Goal: Information Seeking & Learning: Check status

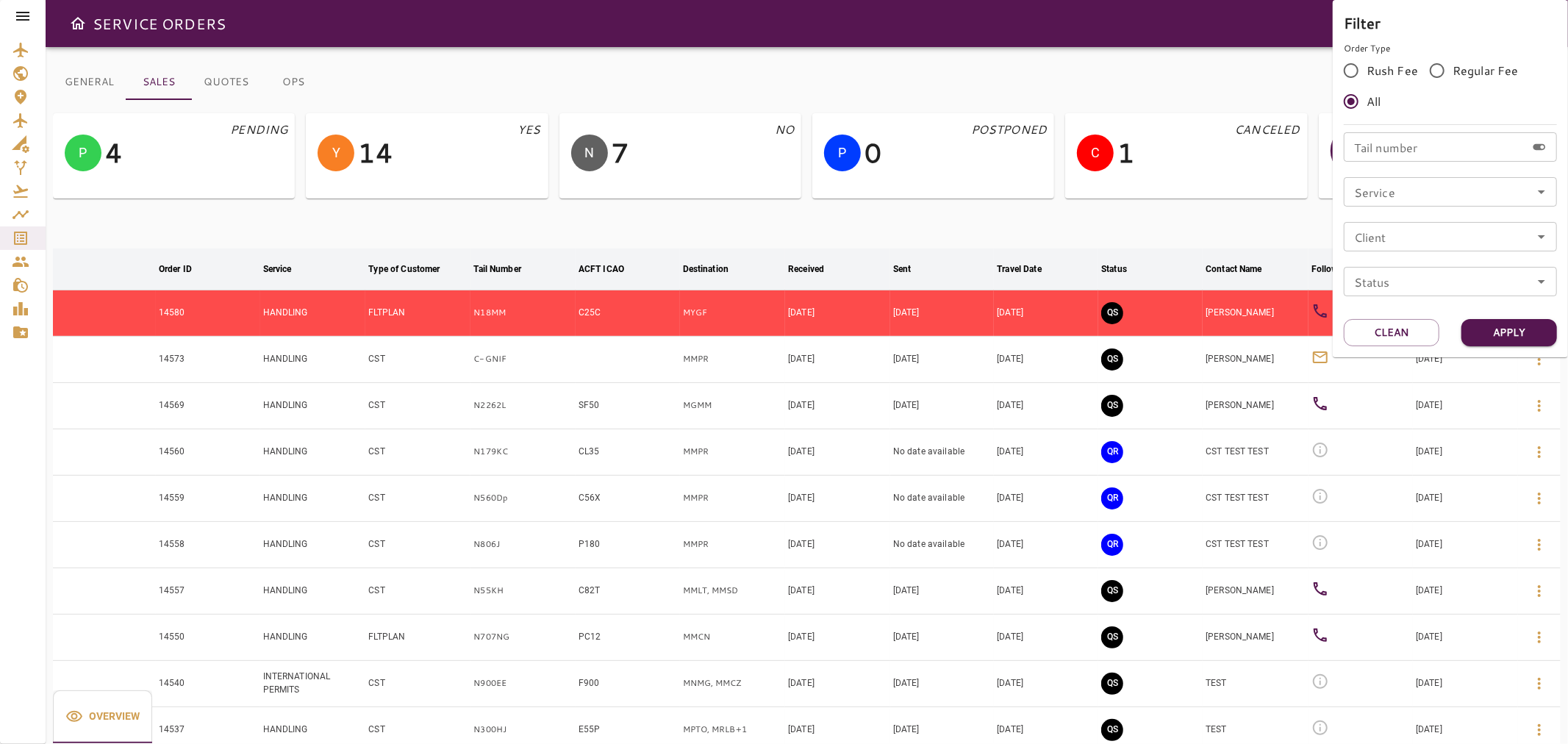
scroll to position [64, 0]
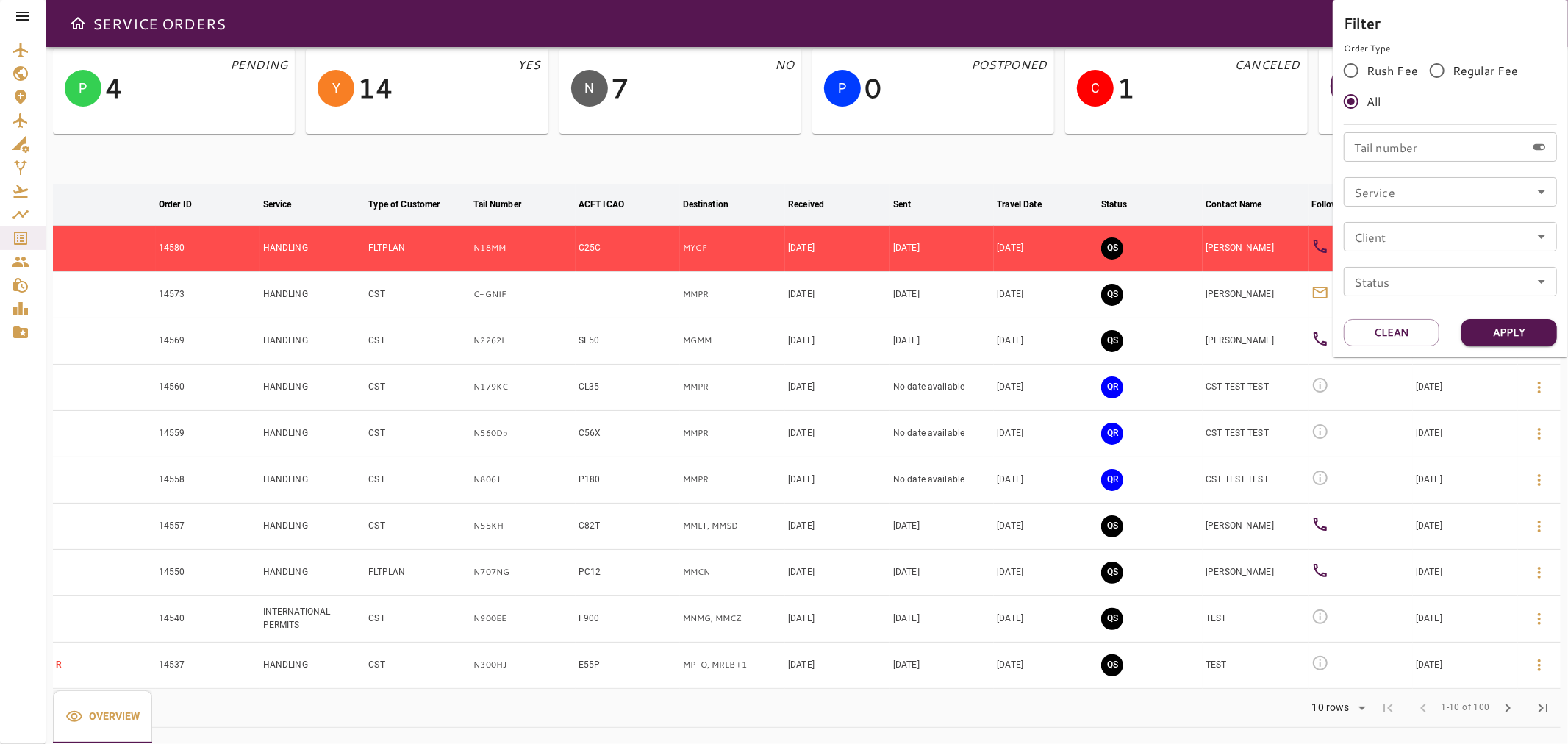
click at [807, 149] on div at bounding box center [784, 372] width 1568 height 744
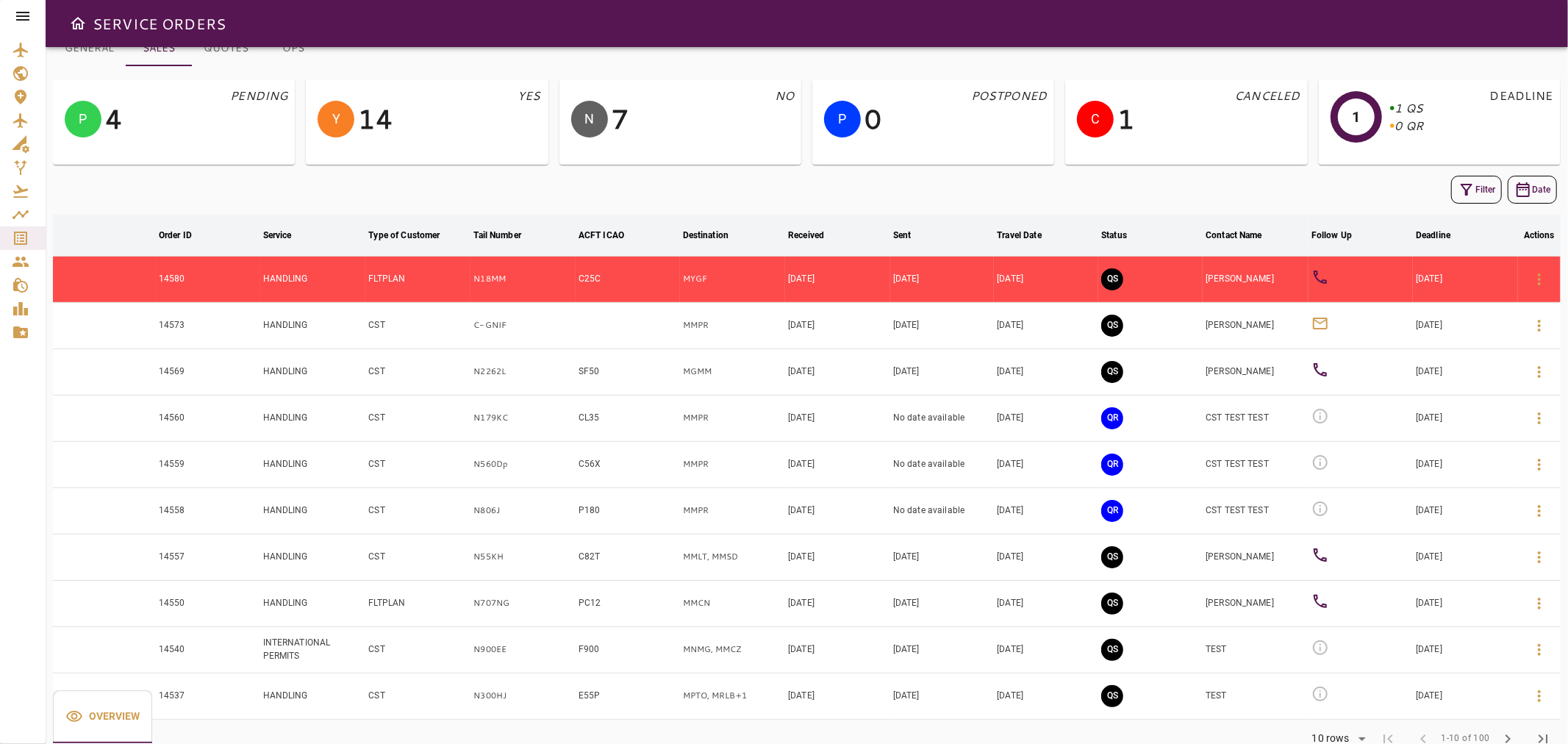
scroll to position [0, 0]
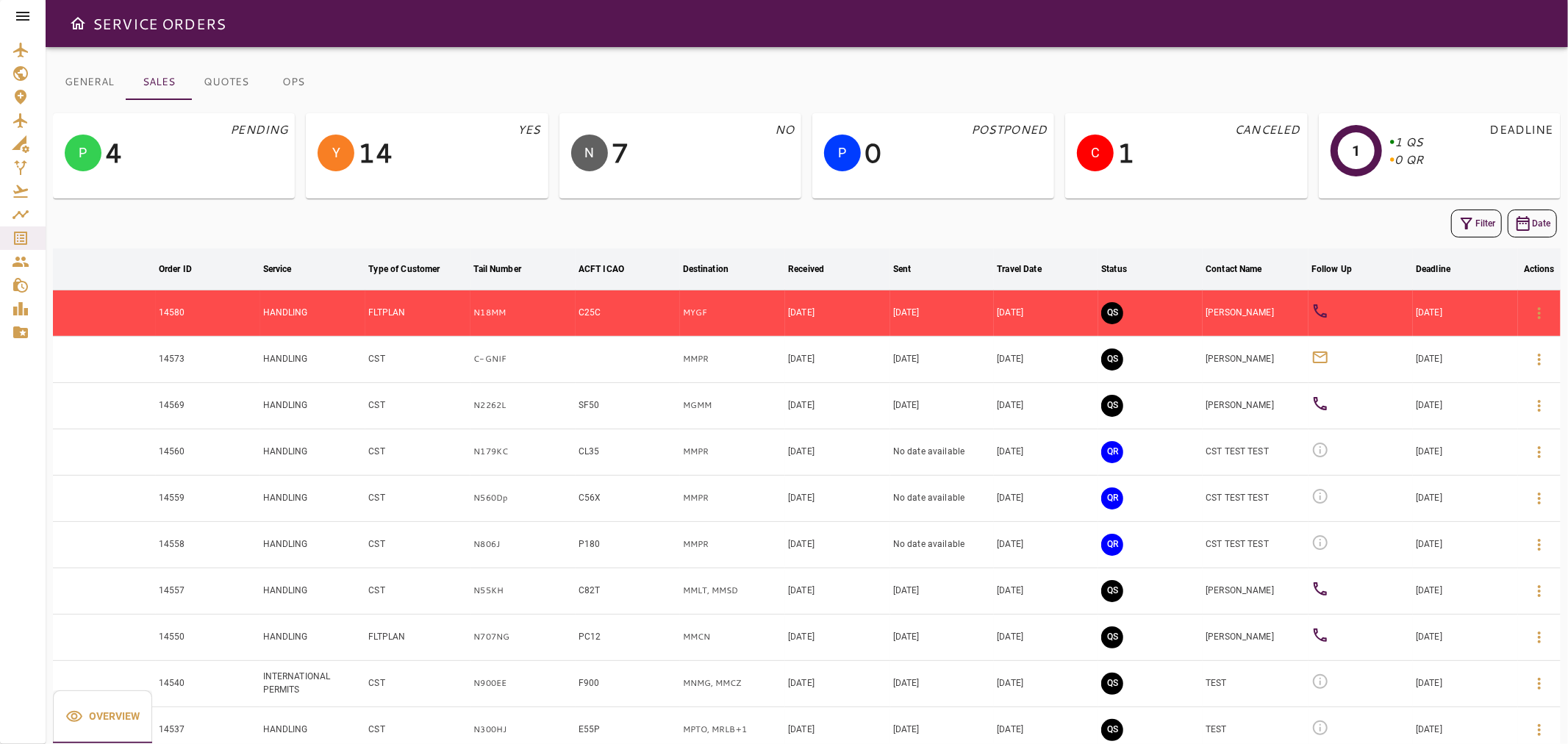
click at [108, 78] on button "GENERAL" at bounding box center [89, 82] width 73 height 35
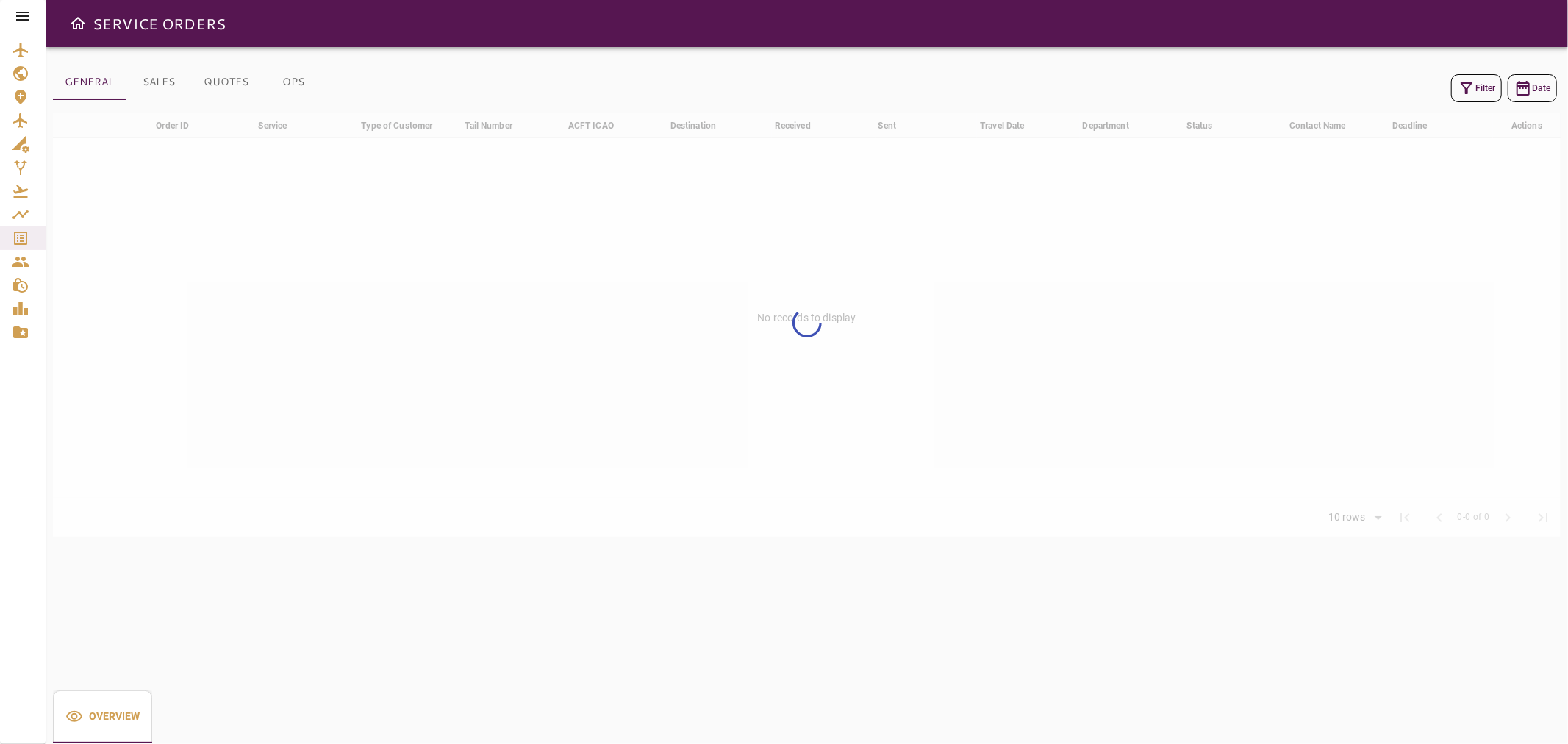
click at [1466, 85] on icon "button" at bounding box center [1466, 88] width 17 height 17
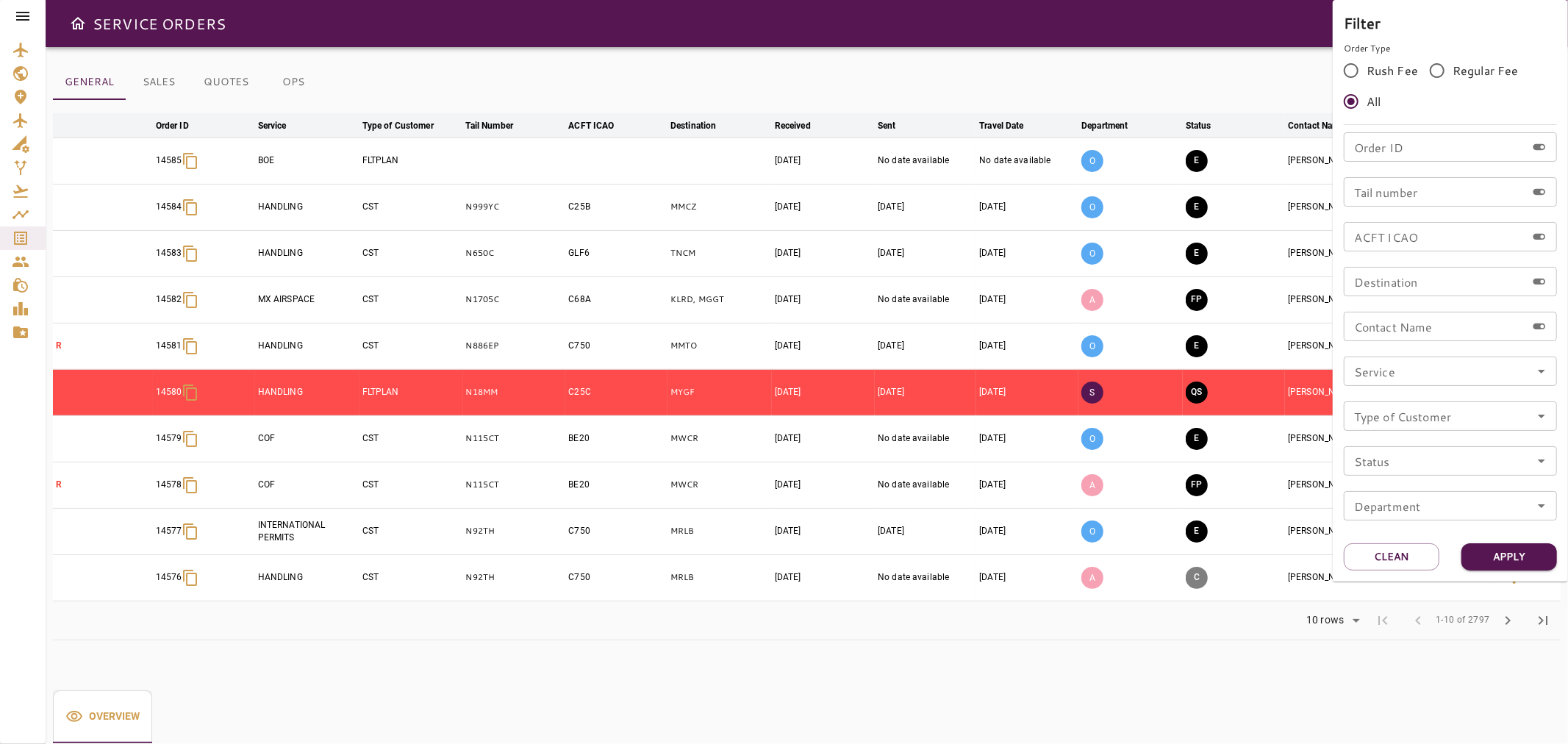
click at [1419, 192] on input "Tail number" at bounding box center [1434, 191] width 182 height 29
type input "******"
click at [1498, 562] on button "Apply" at bounding box center [1509, 556] width 96 height 27
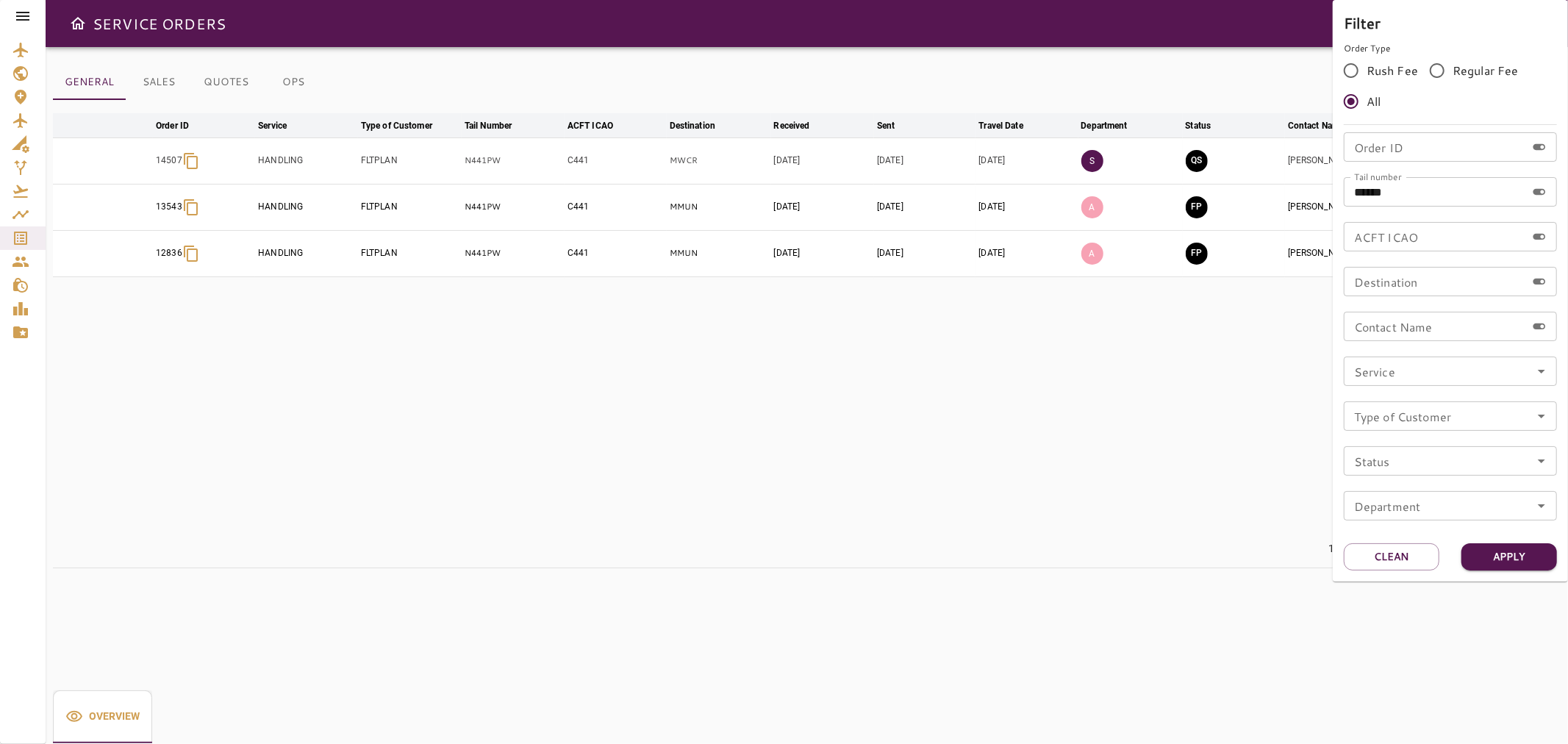
click at [26, 13] on div at bounding box center [784, 372] width 1568 height 744
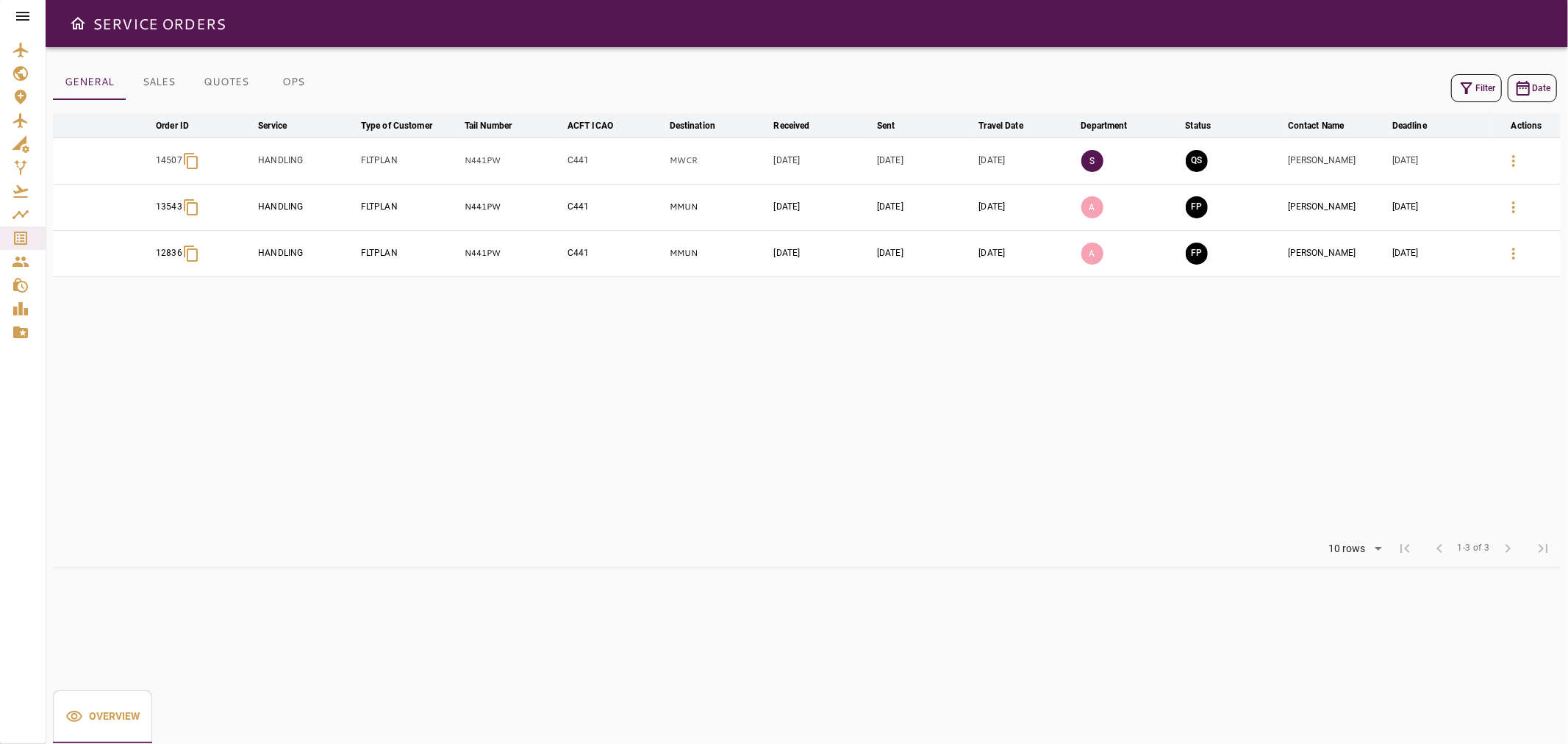
click at [22, 17] on icon at bounding box center [23, 16] width 17 height 17
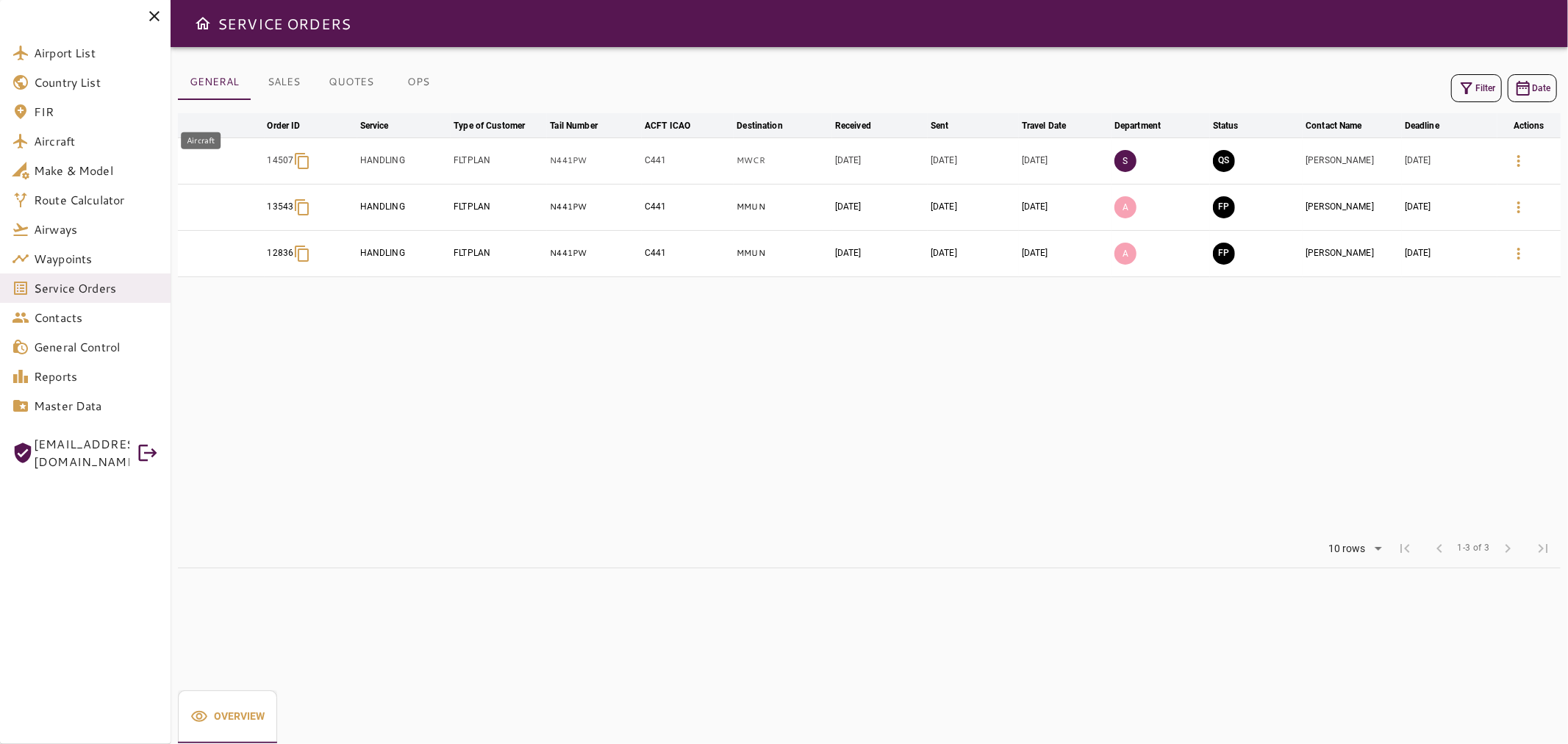
click at [90, 150] on link "Aircraft" at bounding box center [85, 141] width 170 height 29
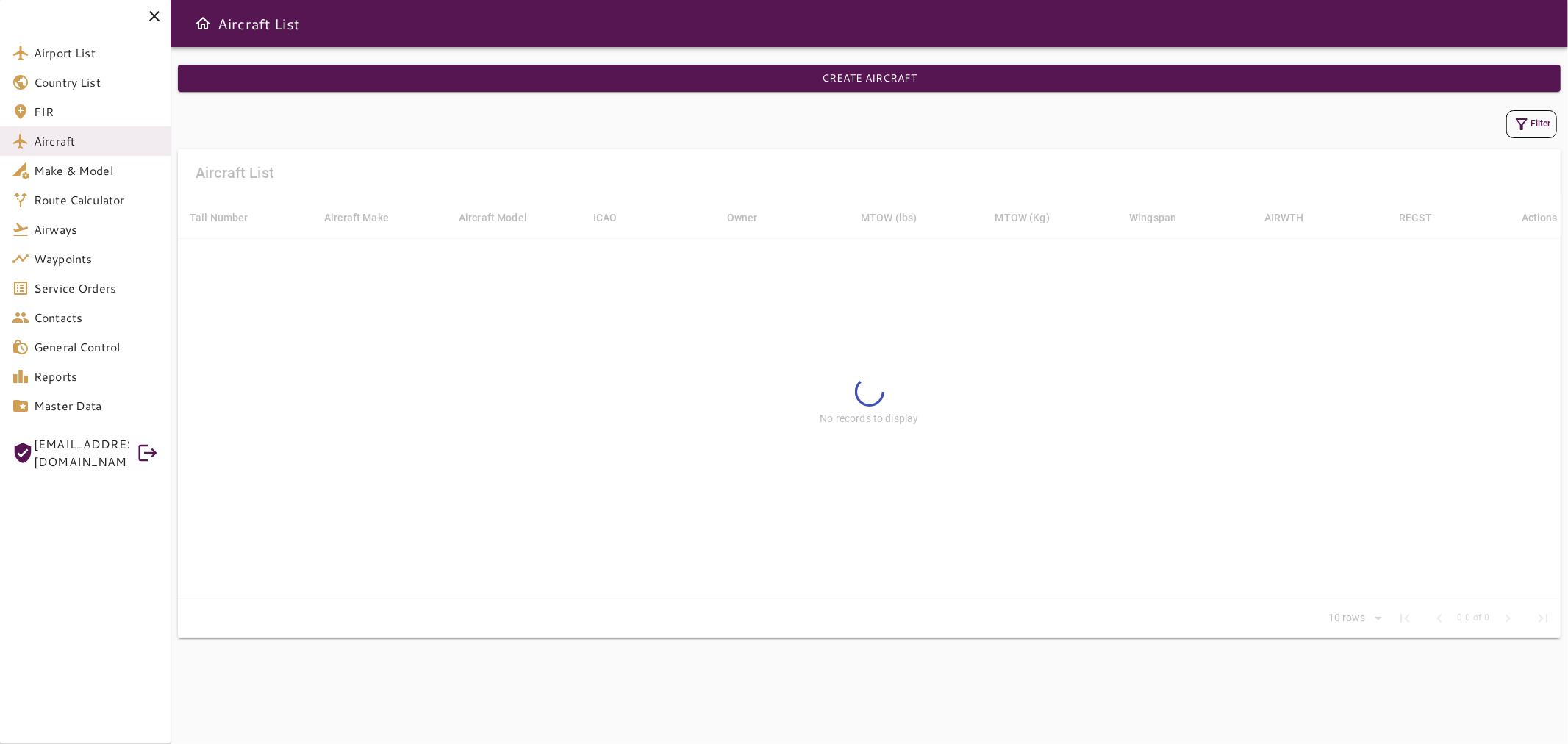
click at [1522, 121] on icon "button" at bounding box center [1521, 124] width 17 height 17
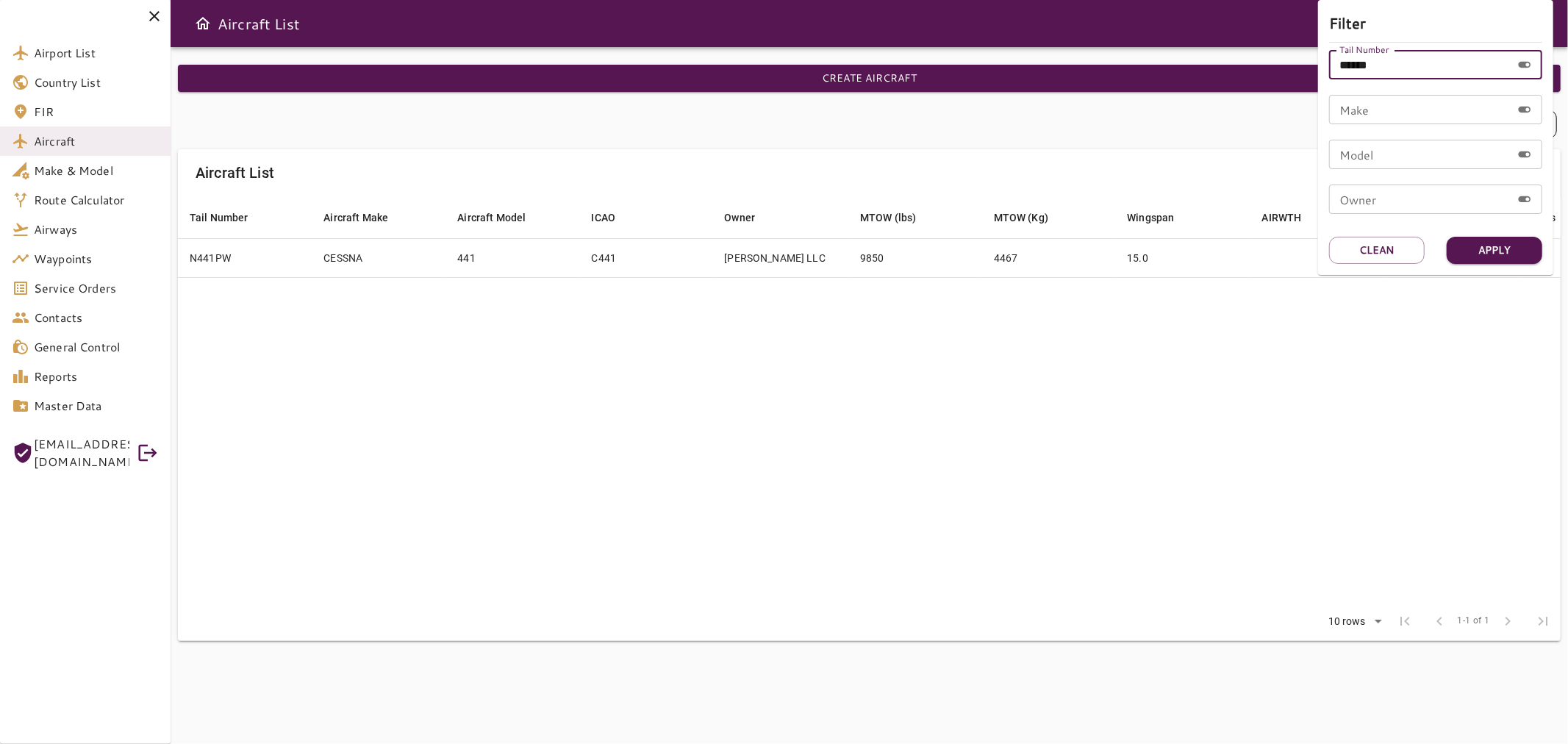
drag, startPoint x: 1385, startPoint y: 63, endPoint x: 1259, endPoint y: 77, distance: 126.8
click at [1259, 77] on div "Filter Tail Number ****** Tail Number Make Make Model Model Owner Owner Apply C…" at bounding box center [784, 372] width 1568 height 744
type input "*****"
click at [1531, 244] on button "Apply" at bounding box center [1494, 250] width 96 height 27
click at [1198, 329] on div at bounding box center [784, 372] width 1568 height 744
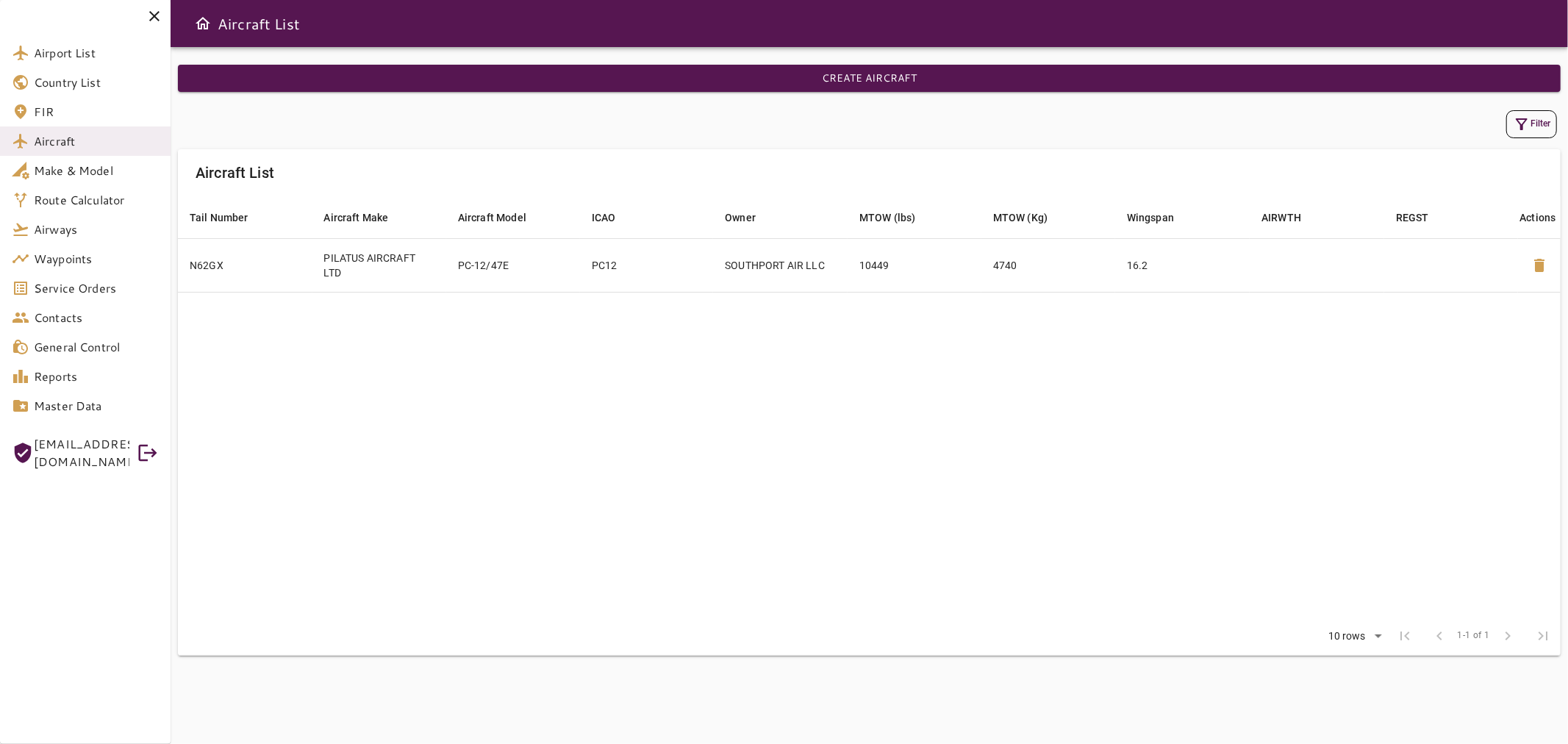
click at [152, 17] on icon at bounding box center [154, 16] width 10 height 10
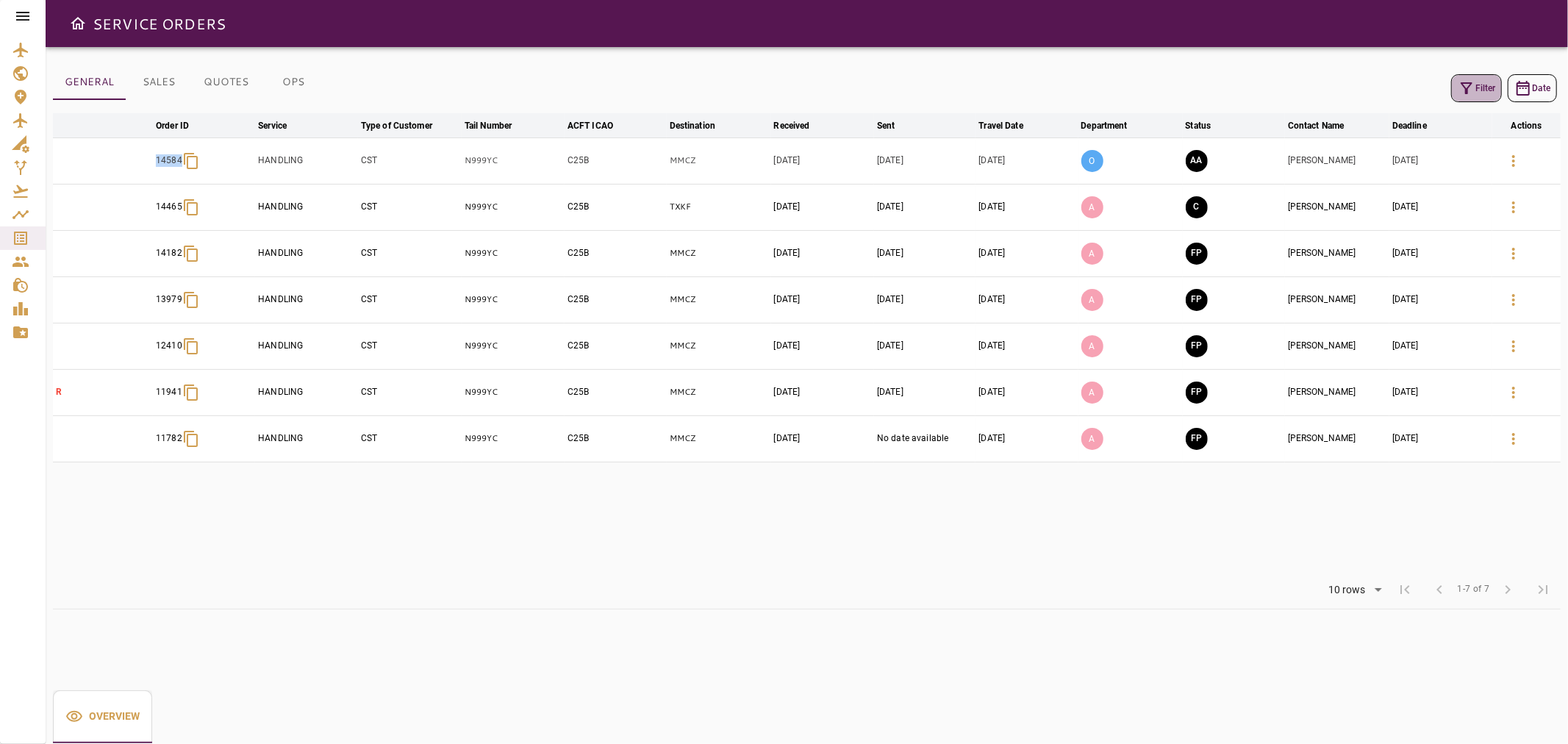
click at [1461, 97] on button "Filter" at bounding box center [1476, 88] width 51 height 28
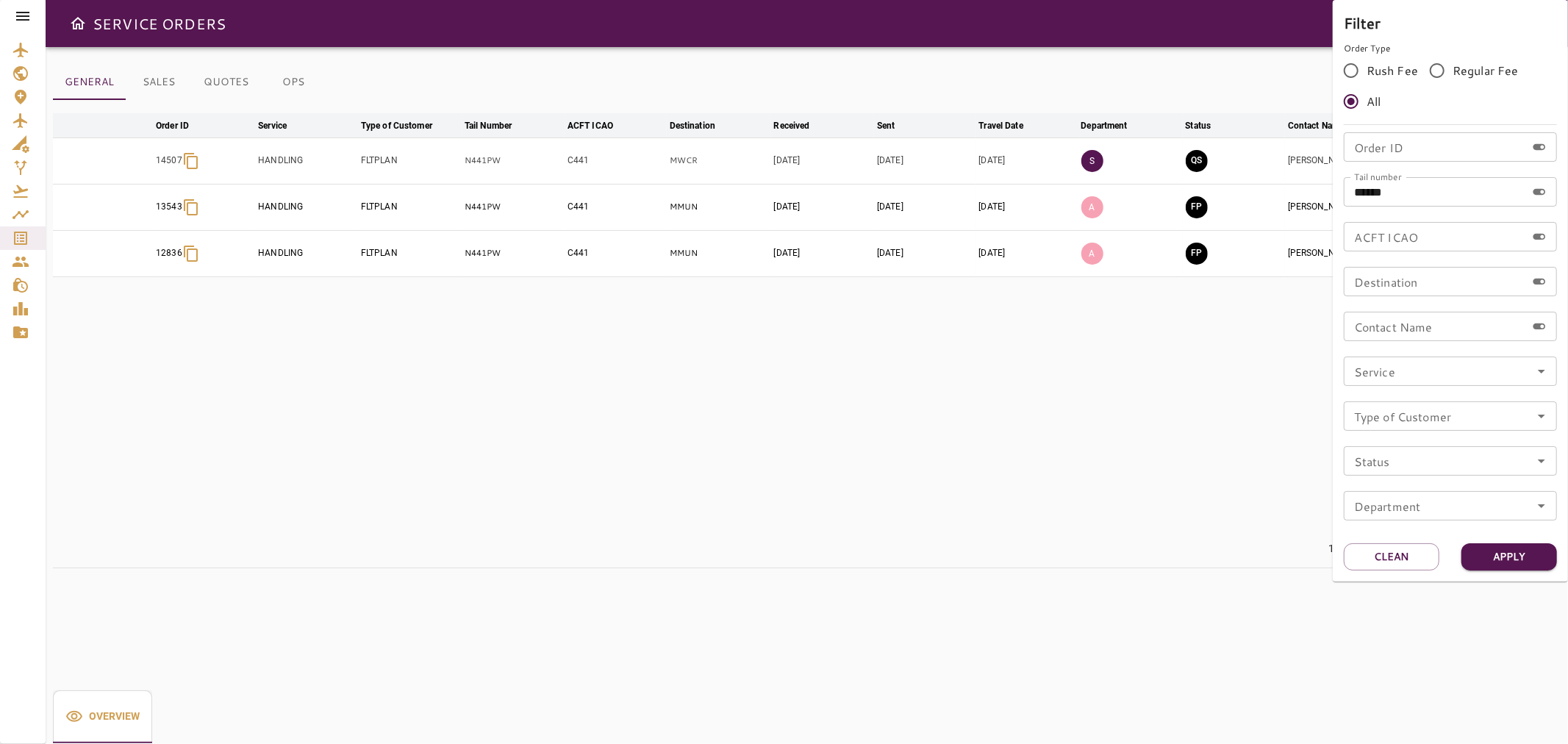
click at [1238, 435] on div at bounding box center [784, 372] width 1568 height 744
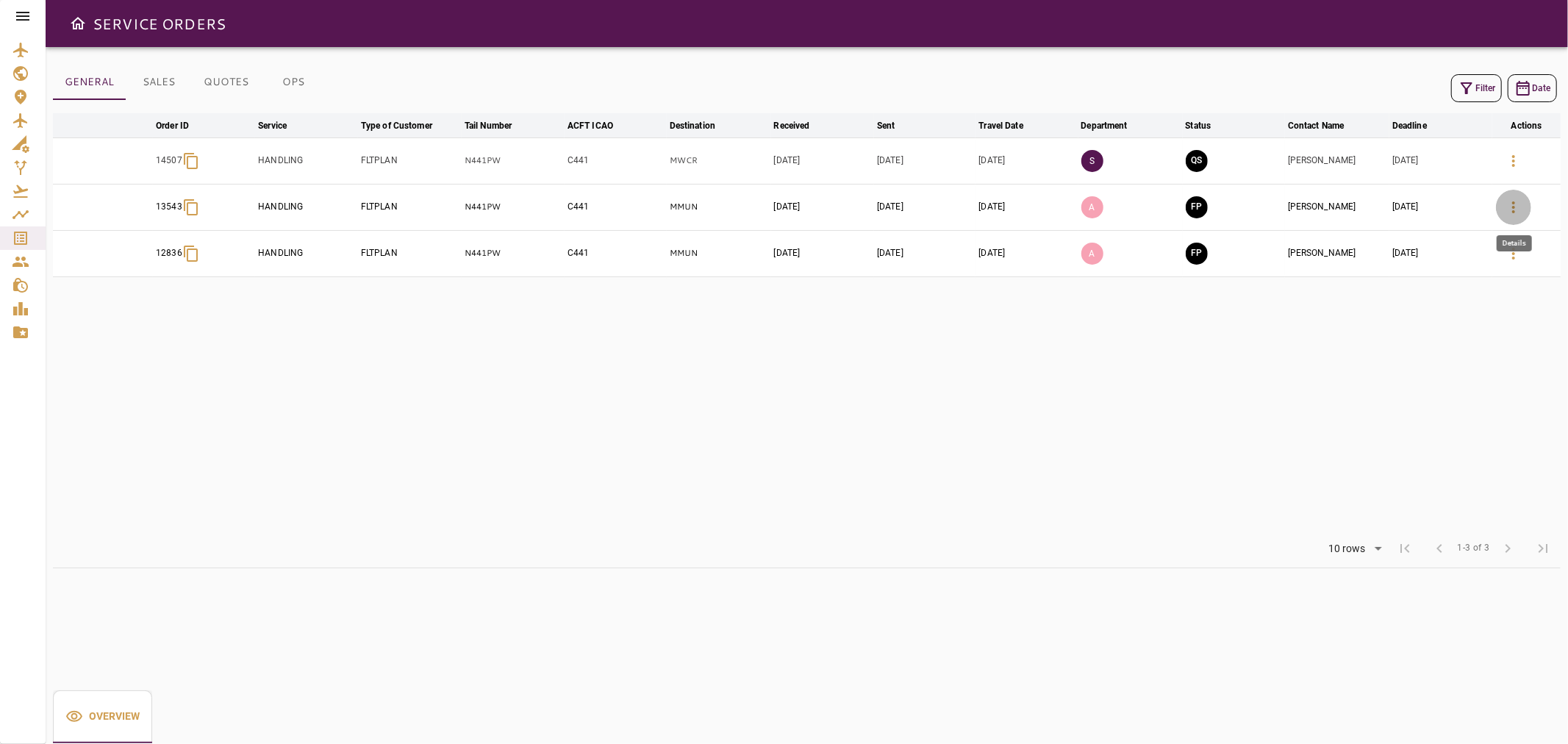
click at [1519, 209] on icon "button" at bounding box center [1513, 207] width 17 height 17
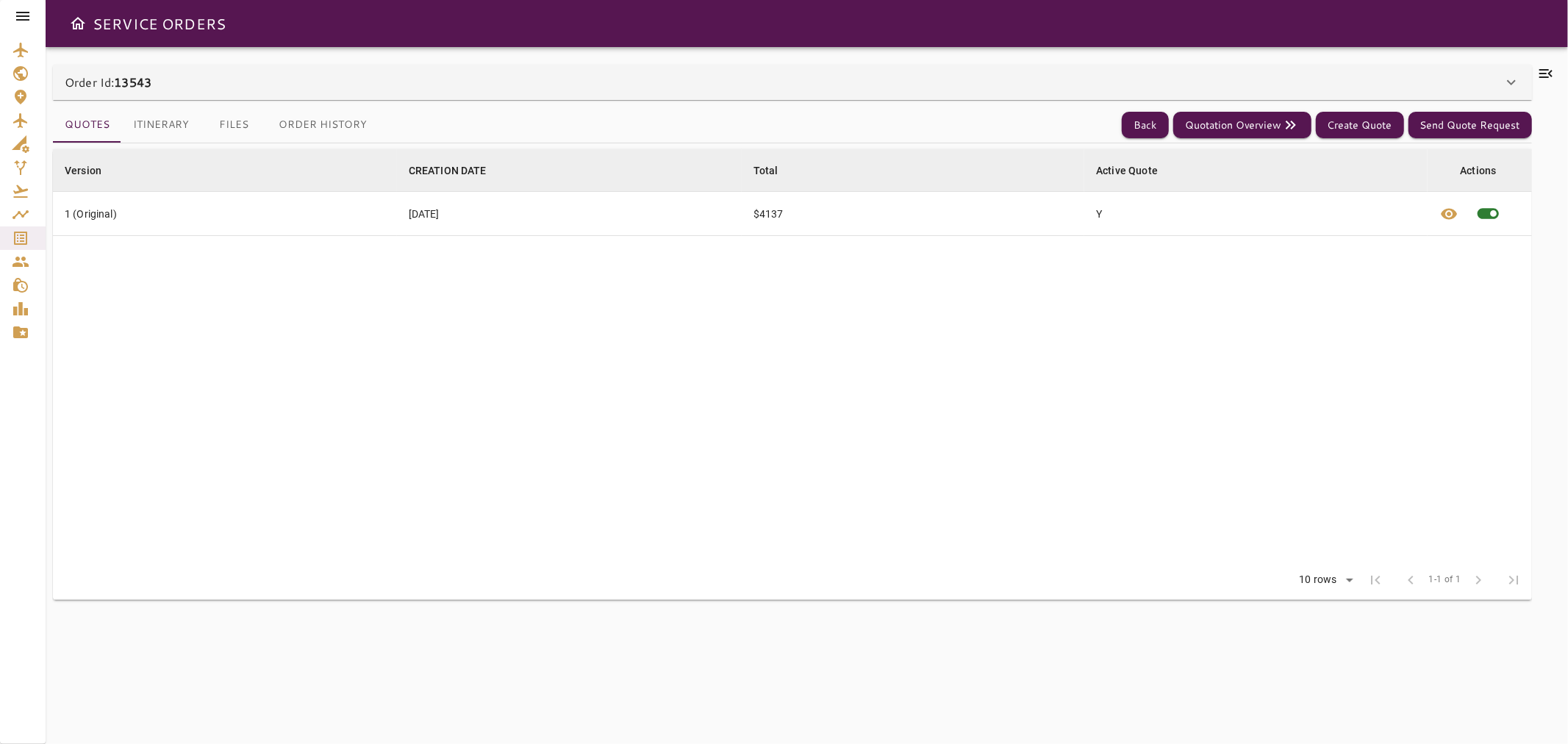
click at [167, 119] on button "Itinerary" at bounding box center [160, 125] width 79 height 35
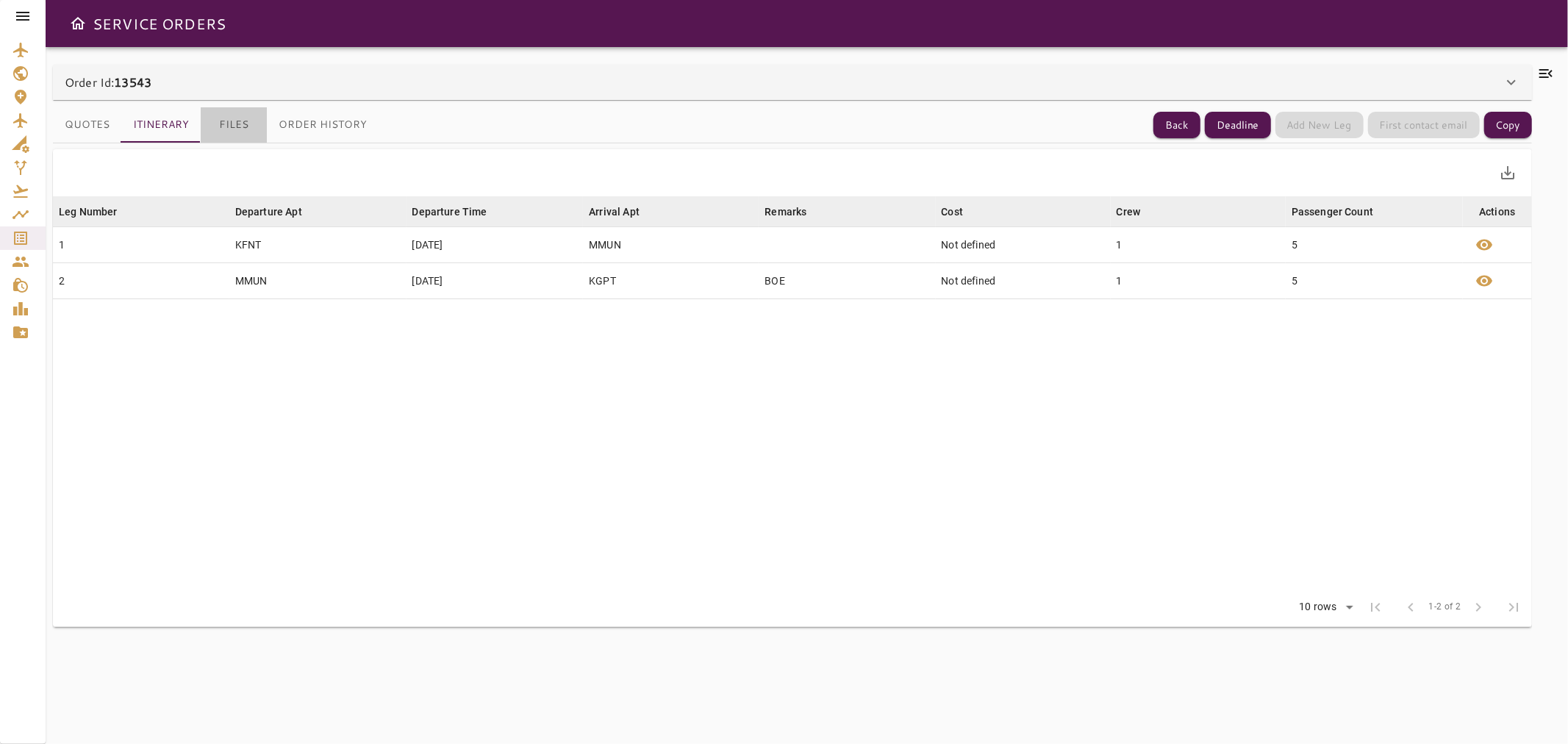
click at [247, 125] on button "Files" at bounding box center [233, 125] width 66 height 35
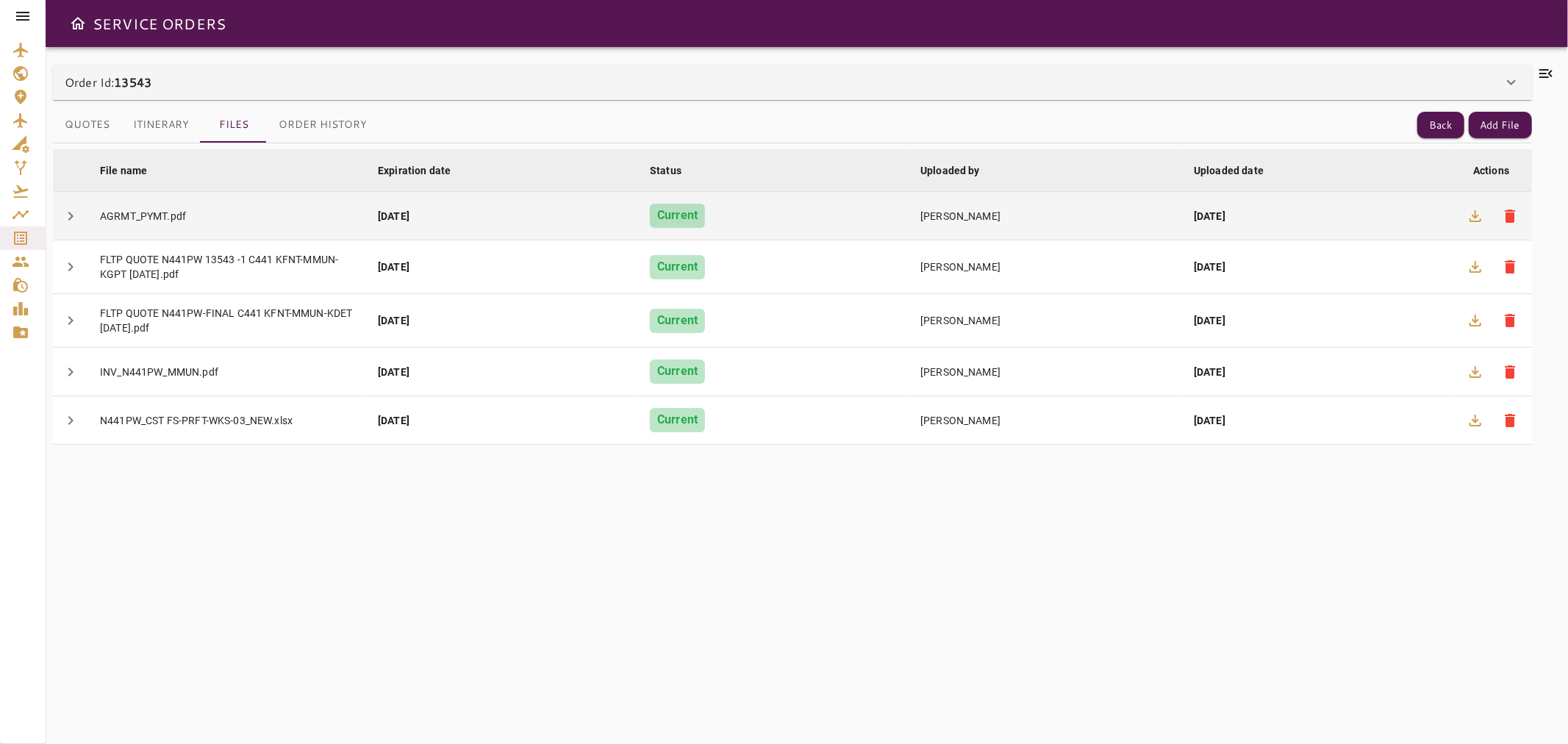
click at [1479, 219] on icon "button" at bounding box center [1475, 216] width 12 height 12
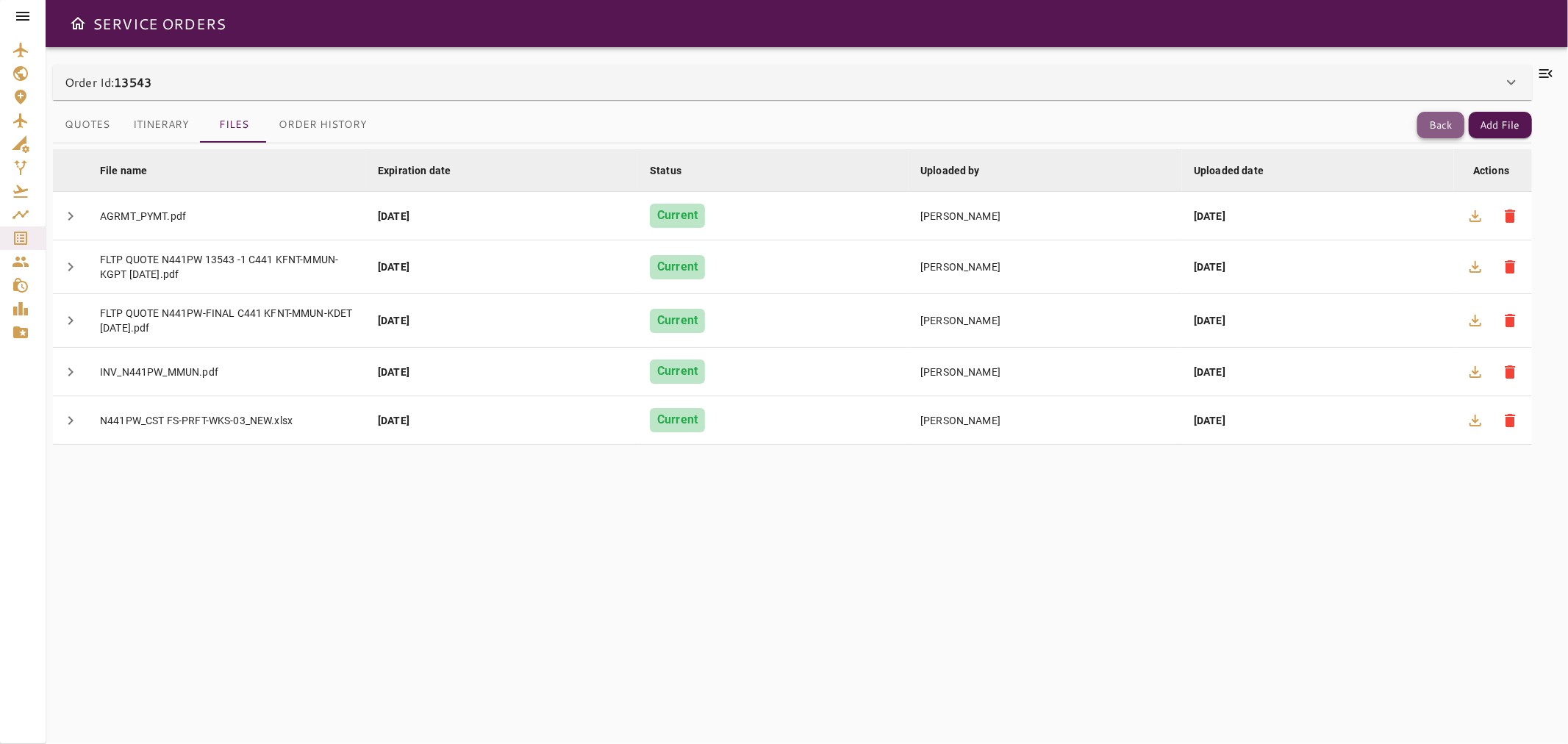
click at [1454, 122] on button "Back" at bounding box center [1441, 125] width 47 height 27
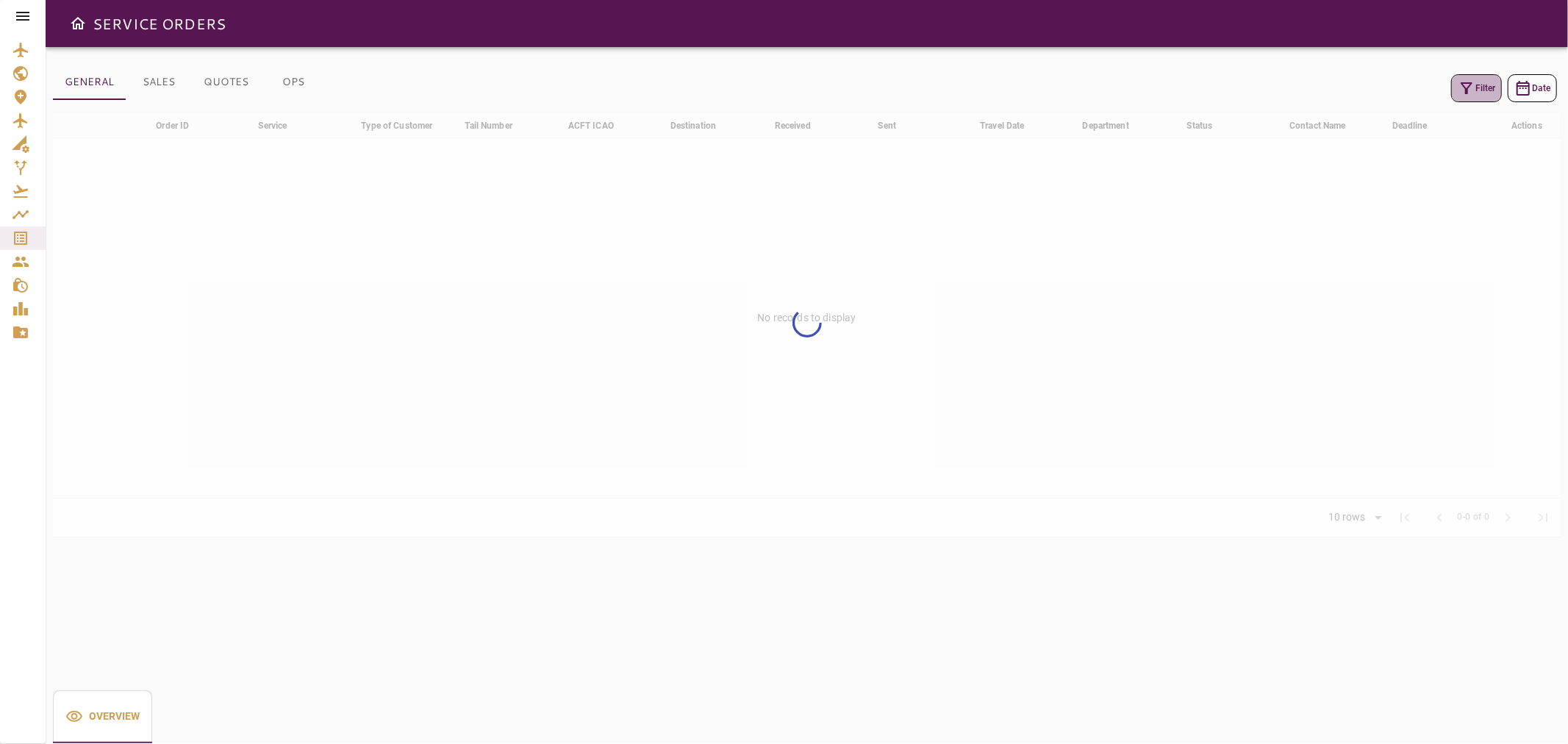
click at [1482, 97] on button "Filter" at bounding box center [1476, 88] width 51 height 28
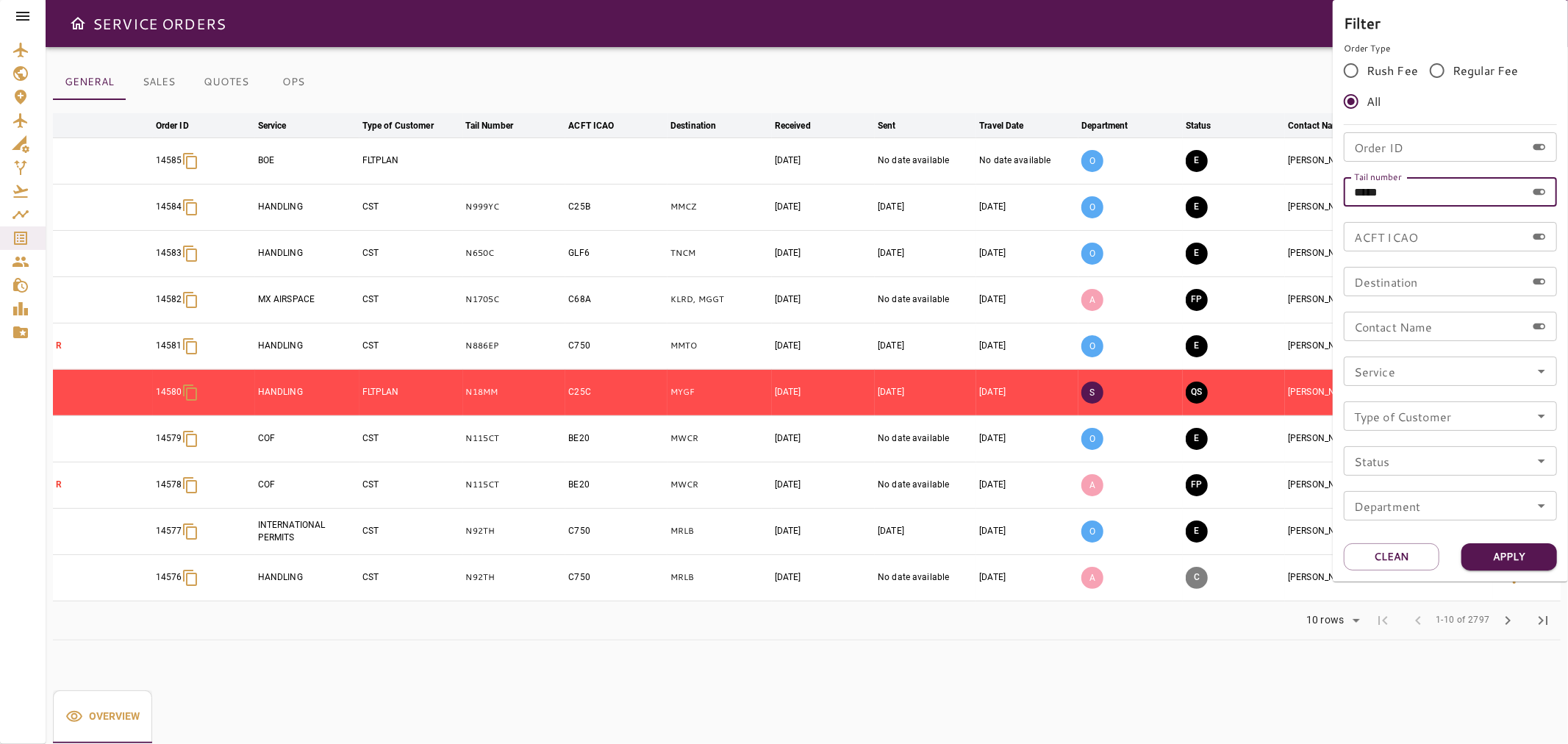
drag, startPoint x: 1428, startPoint y: 194, endPoint x: 1317, endPoint y: 203, distance: 111.4
click at [1317, 203] on div "Filter Order Type Rush Fee Regular Fee All Order ID Order ID Tail number ***** …" at bounding box center [784, 372] width 1568 height 744
paste input "text"
type input "*****"
click at [1523, 554] on button "Apply" at bounding box center [1509, 556] width 96 height 27
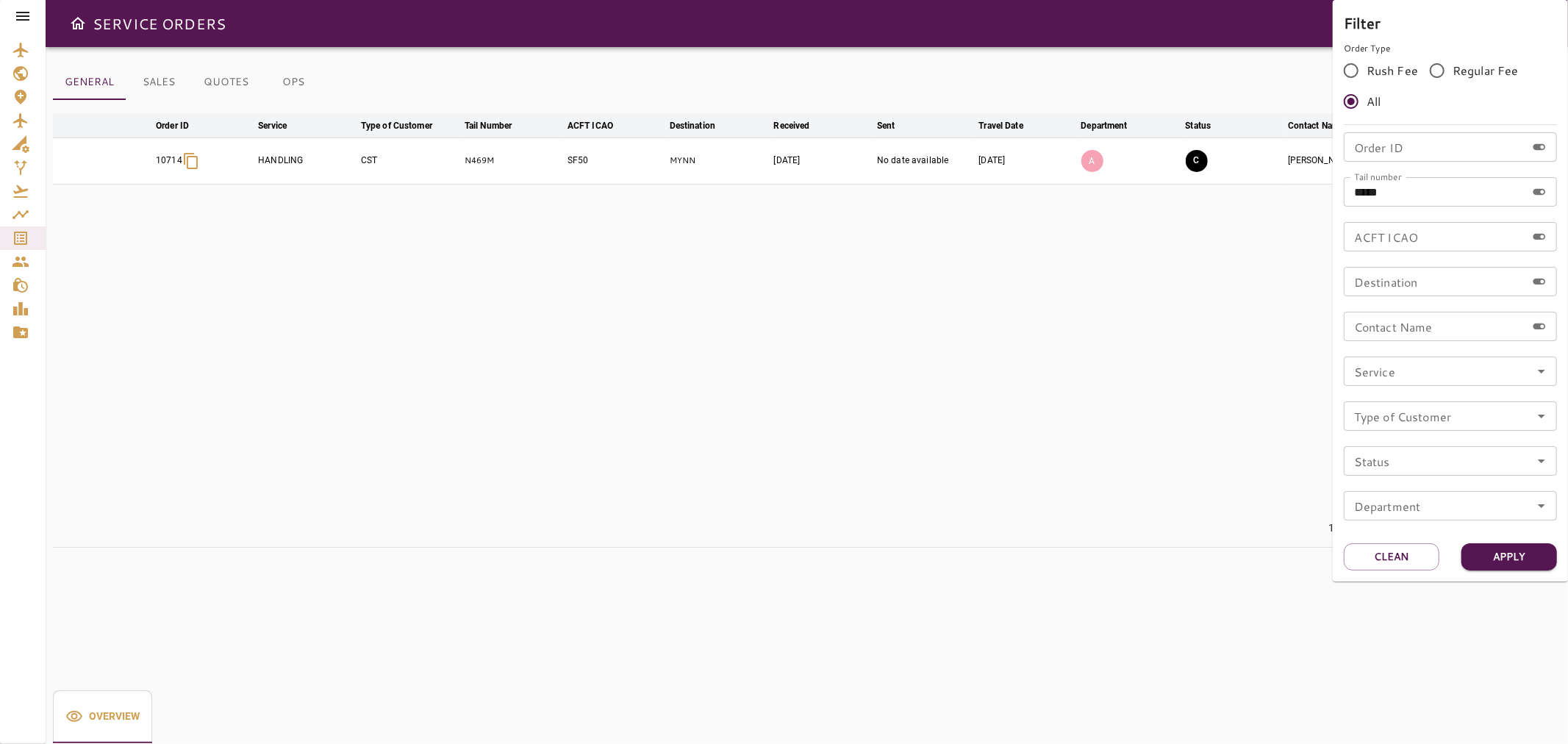
click at [1127, 25] on div at bounding box center [784, 372] width 1568 height 744
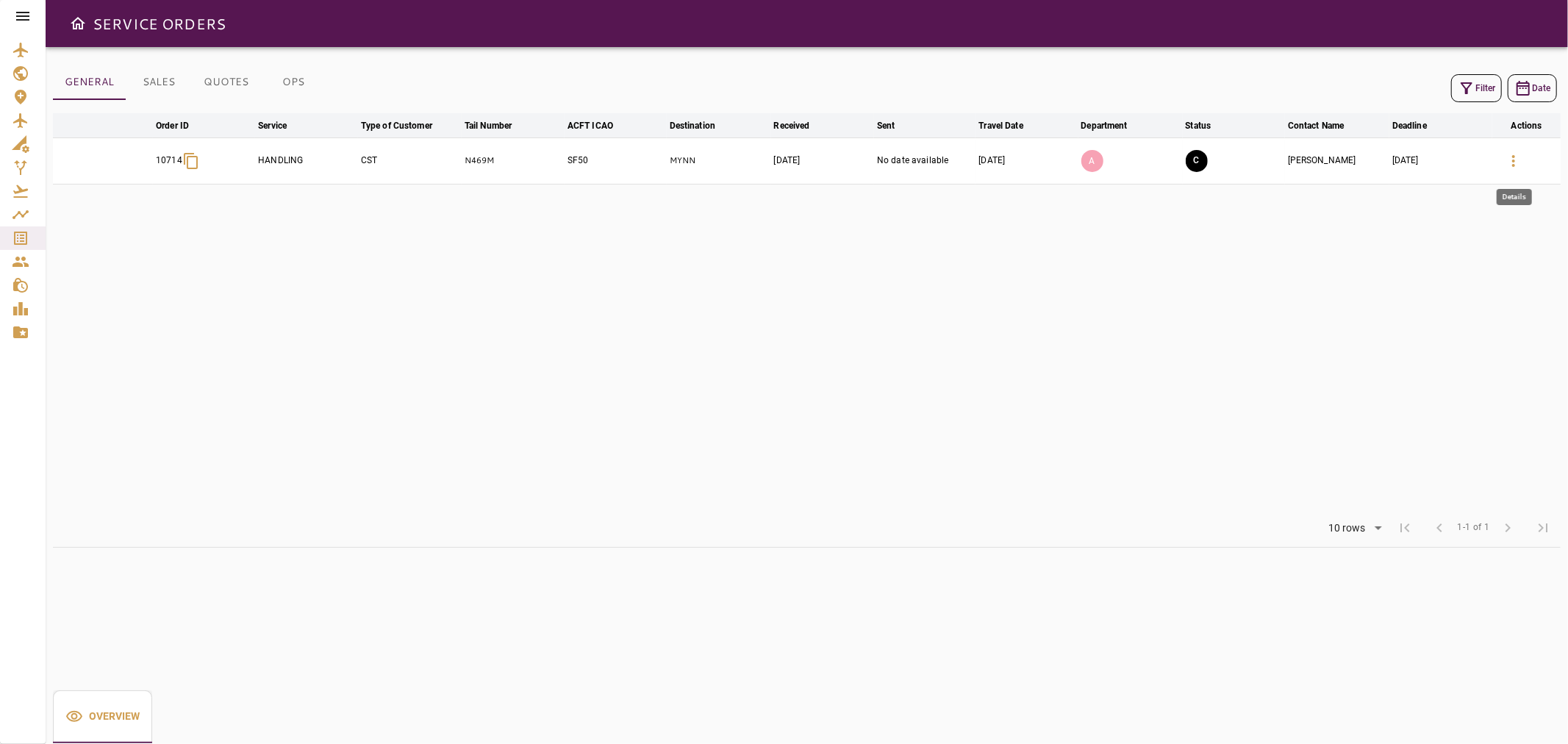
click at [1504, 156] on icon "button" at bounding box center [1513, 161] width 17 height 17
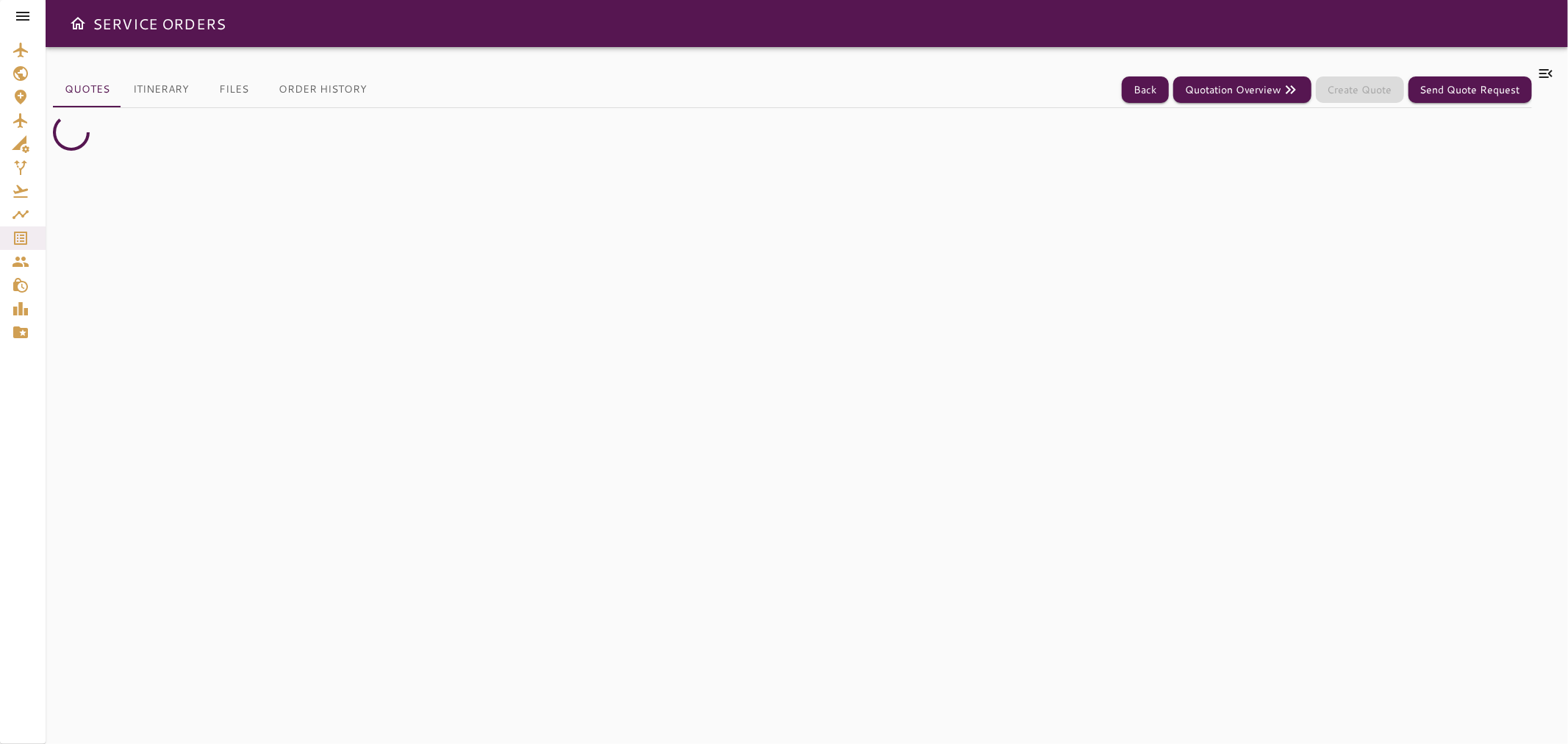
click at [1546, 71] on icon at bounding box center [1545, 73] width 17 height 17
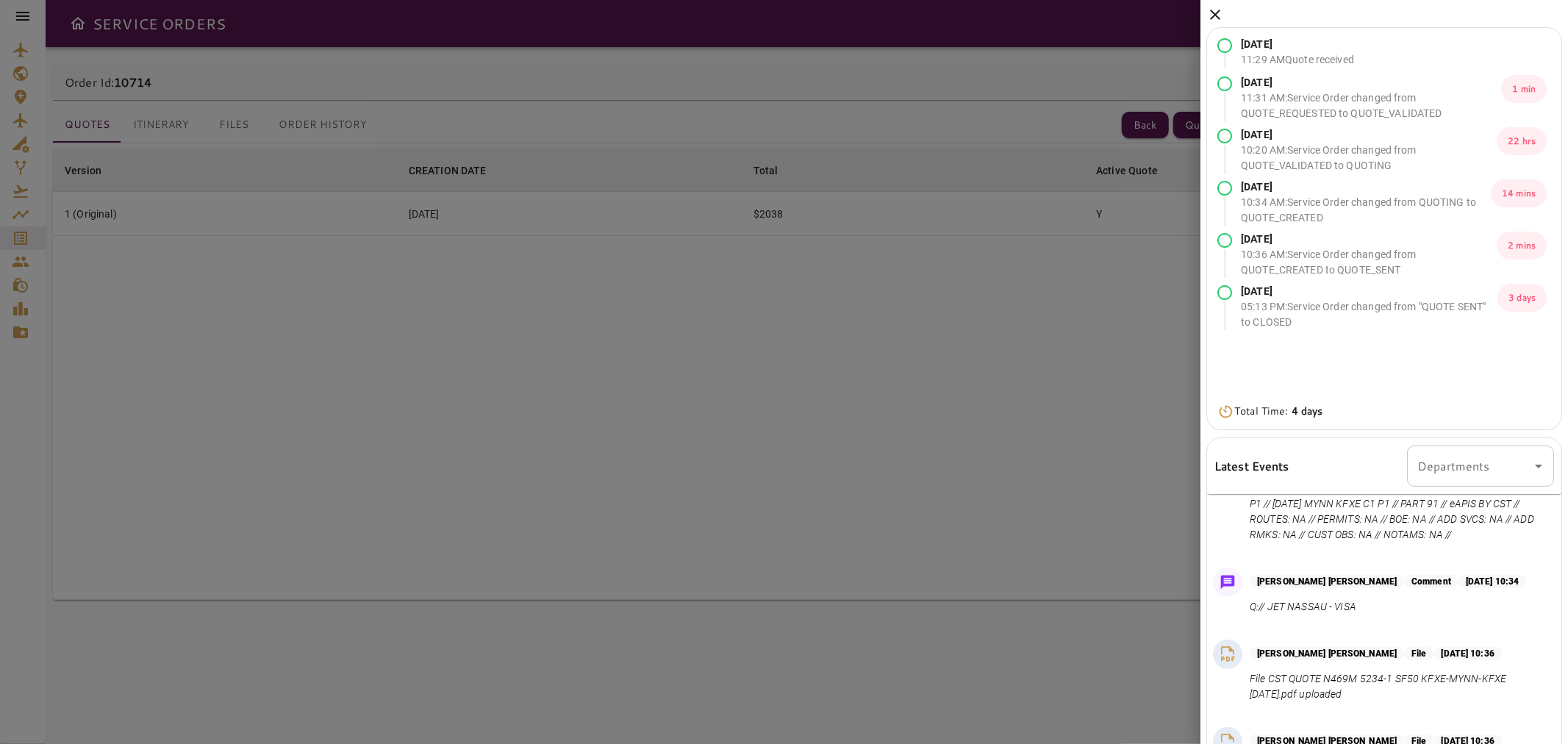
click at [1217, 17] on icon at bounding box center [1214, 14] width 10 height 10
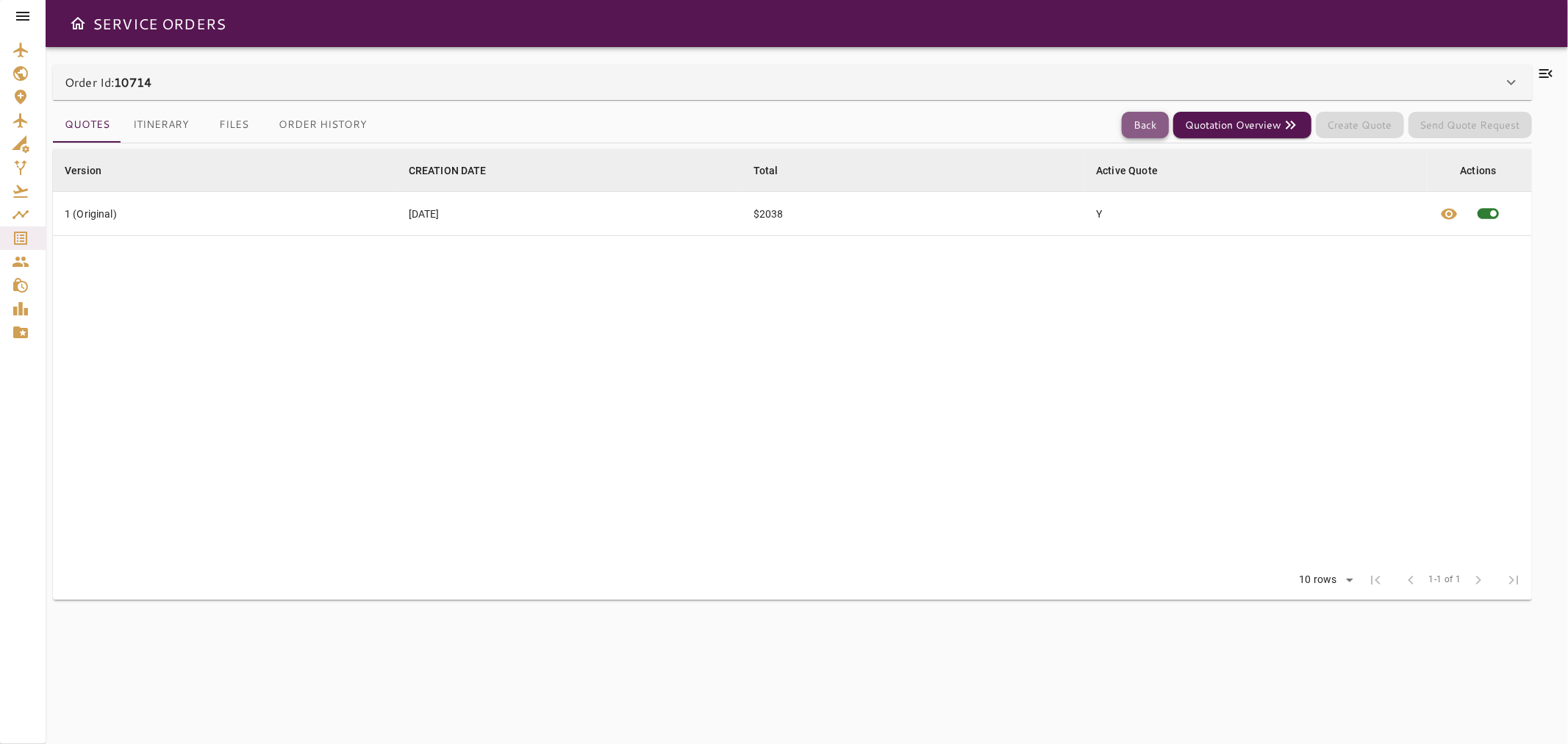
click at [1147, 120] on button "Back" at bounding box center [1145, 125] width 47 height 27
